Goal: Information Seeking & Learning: Learn about a topic

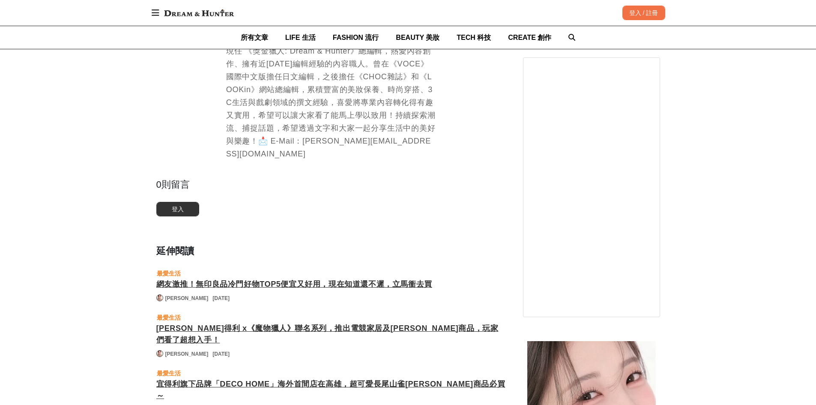
scroll to position [3384, 0]
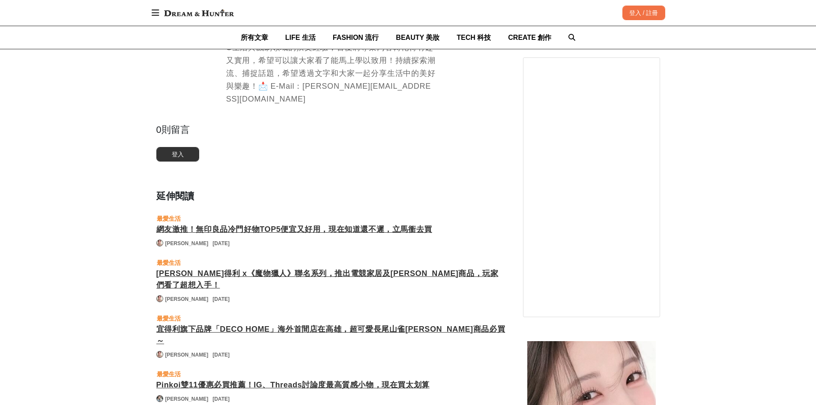
click at [235, 224] on div "網友激推！無印良品冷門好物TOP5便宜又好用，現在知道還不遲，立馬衝去買" at bounding box center [331, 230] width 350 height 12
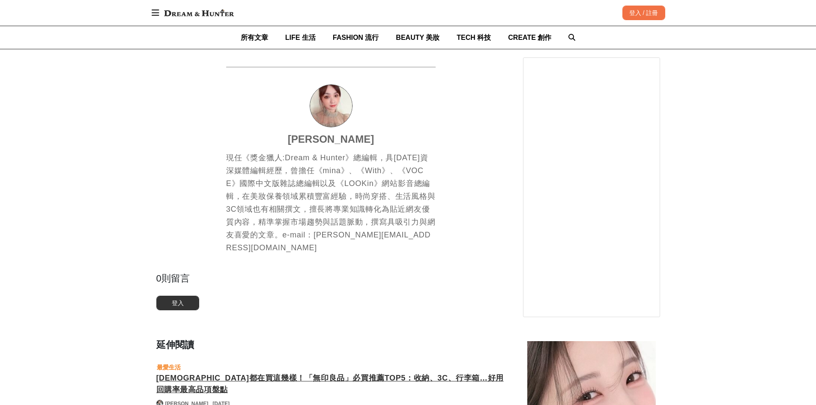
scroll to position [2228, 0]
click at [235, 371] on div "[DEMOGRAPHIC_DATA]都在買這幾樣！「無印良品」必買推薦TOP5：收納、3C、行李箱…好用回購率最高品項盤點" at bounding box center [331, 382] width 350 height 23
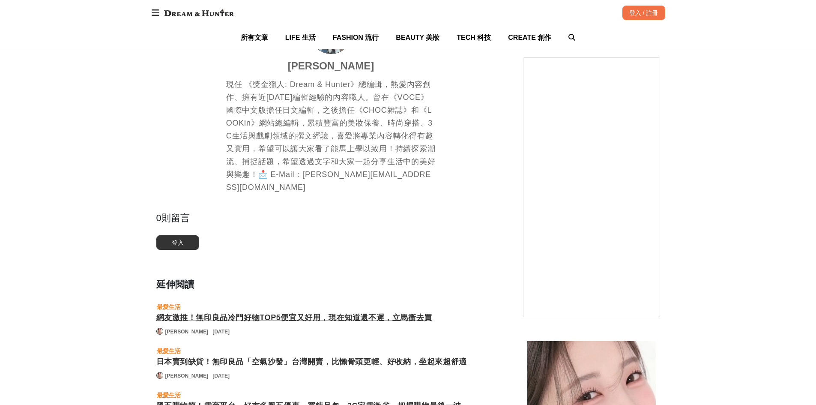
scroll to position [2270, 0]
click at [227, 356] on div "日本賣到缺貨！無印良品「空氣沙發」台灣開賣，比懶骨頭更輕、好收納，坐起來超舒適" at bounding box center [331, 362] width 350 height 12
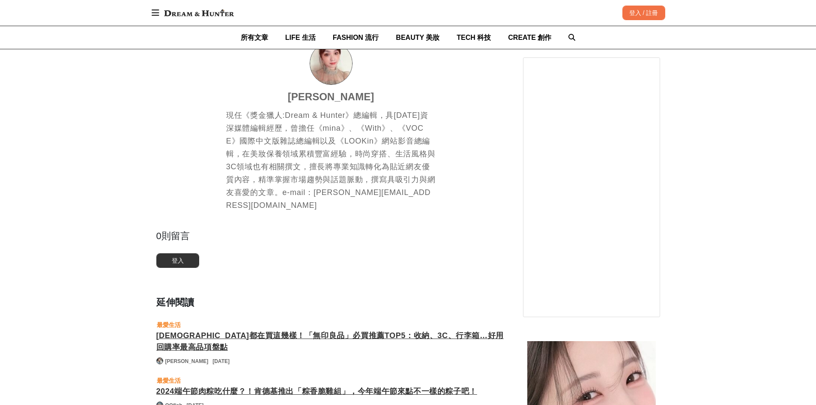
scroll to position [1799, 0]
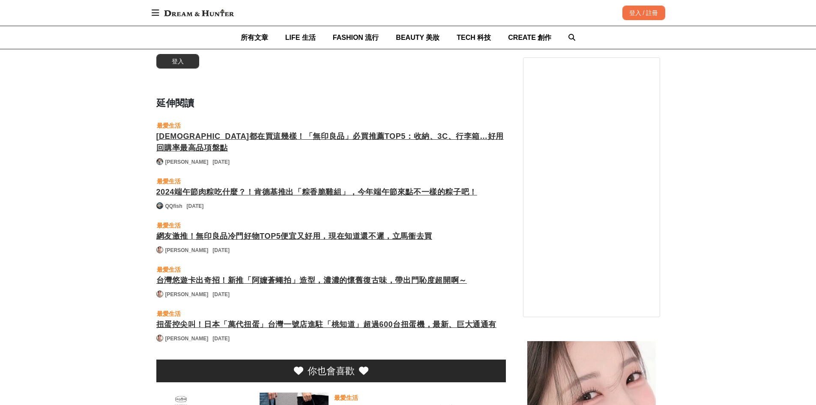
click at [311, 275] on div "台灣悠遊卡出奇招！新推「阿嬤蒼蠅拍」造型，濃濃的懷舊復古味，帶出門恥度超開啊～" at bounding box center [331, 281] width 350 height 12
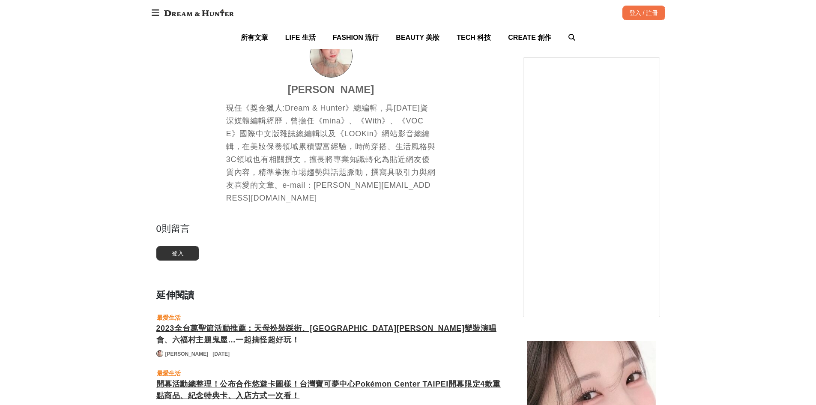
scroll to position [1328, 0]
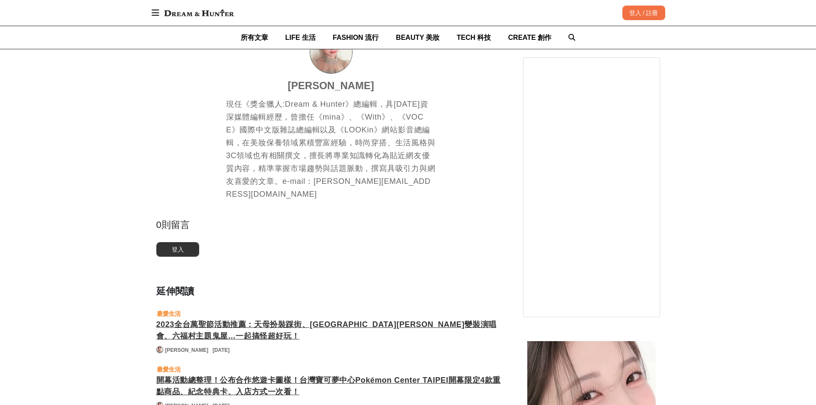
click at [167, 14] on img at bounding box center [199, 12] width 78 height 15
